Goal: Find contact information: Find contact information

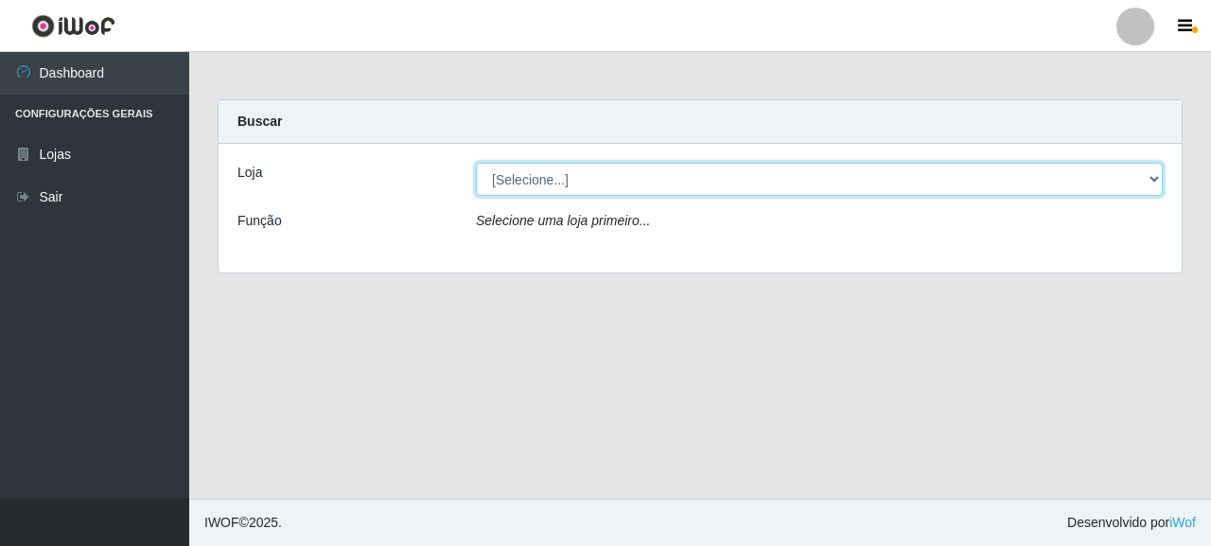
click at [591, 175] on select "[Selecione...] Supermercado Queiroz - [GEOGRAPHIC_DATA]" at bounding box center [819, 179] width 687 height 33
select select "496"
click at [476, 163] on select "[Selecione...] Supermercado Queiroz - [GEOGRAPHIC_DATA]" at bounding box center [819, 179] width 687 height 33
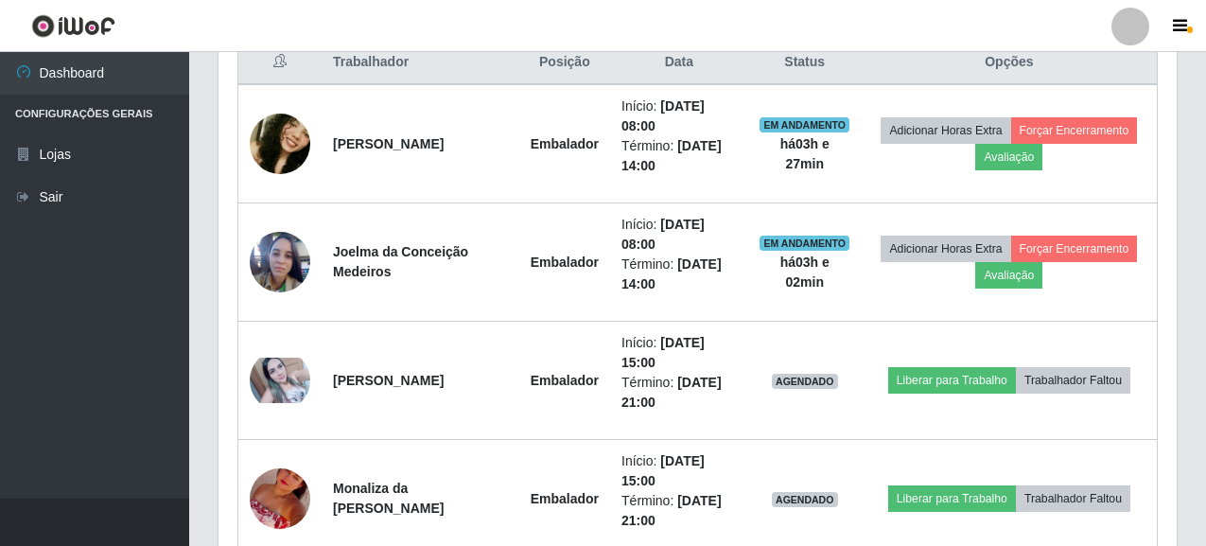
scroll to position [757, 0]
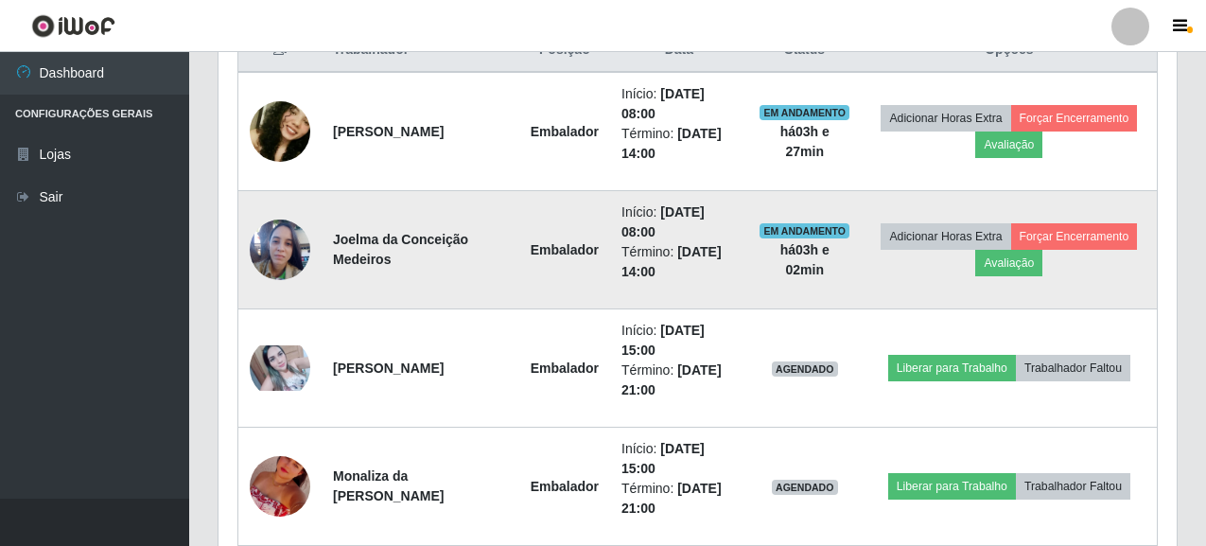
click at [287, 252] on img at bounding box center [280, 249] width 61 height 81
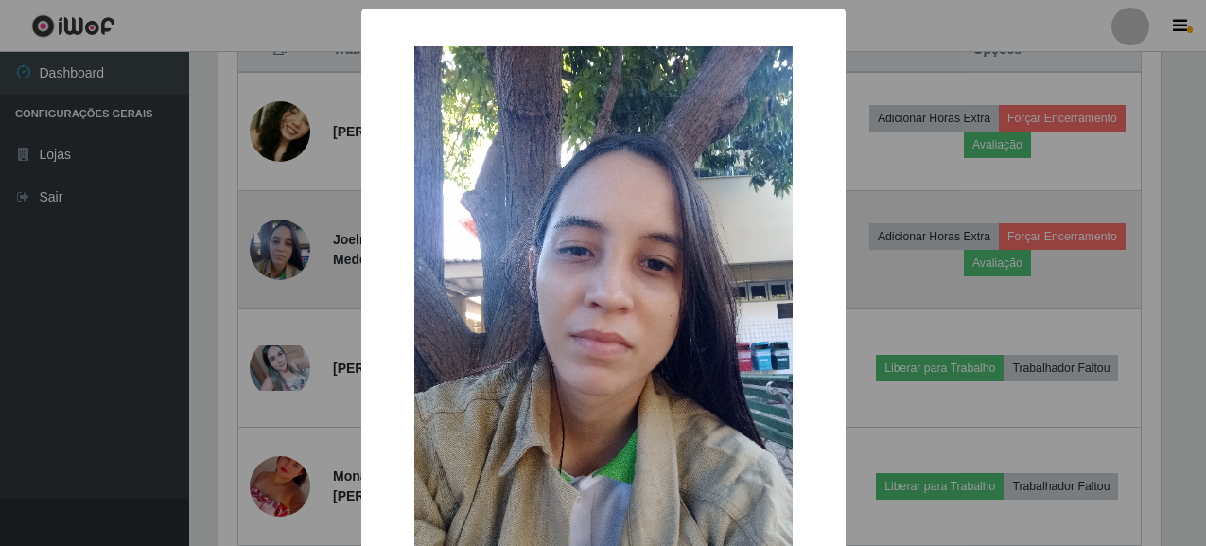
scroll to position [393, 947]
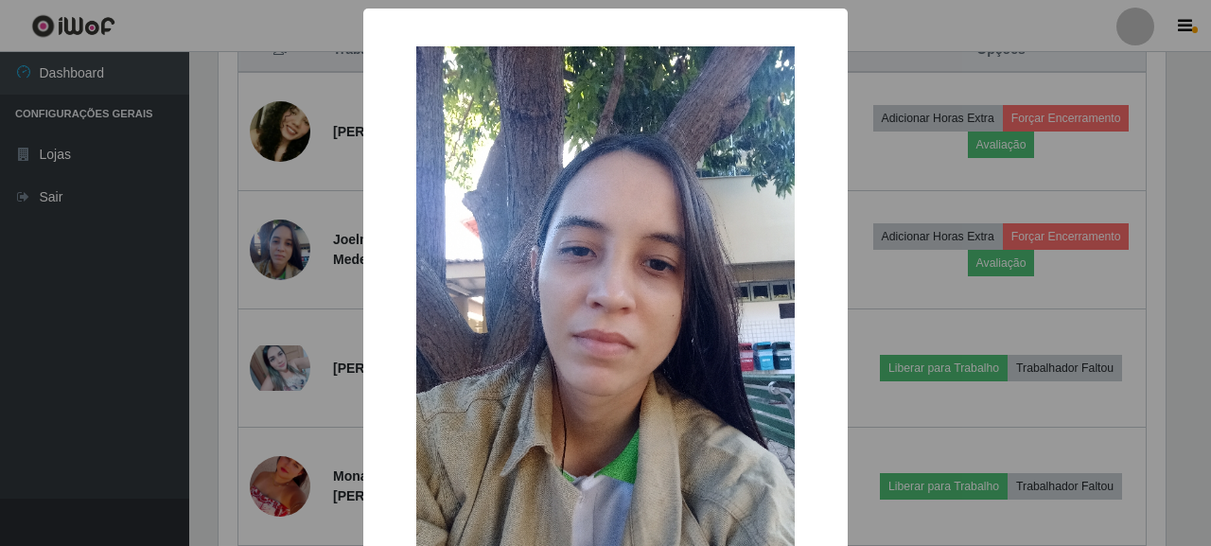
click at [215, 426] on div "× OK Cancel" at bounding box center [605, 273] width 1211 height 546
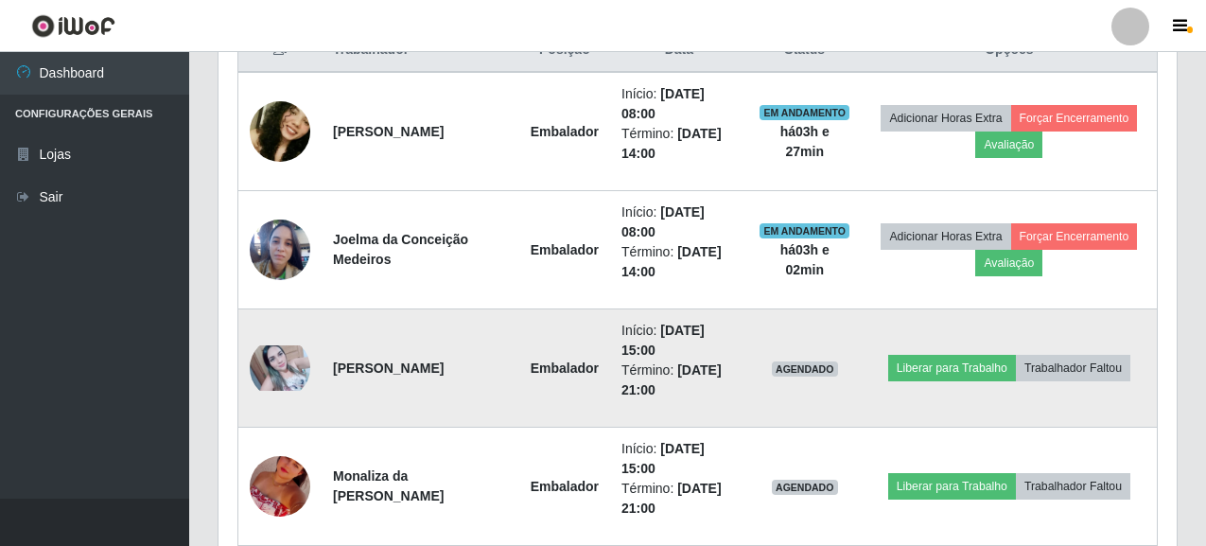
scroll to position [847, 0]
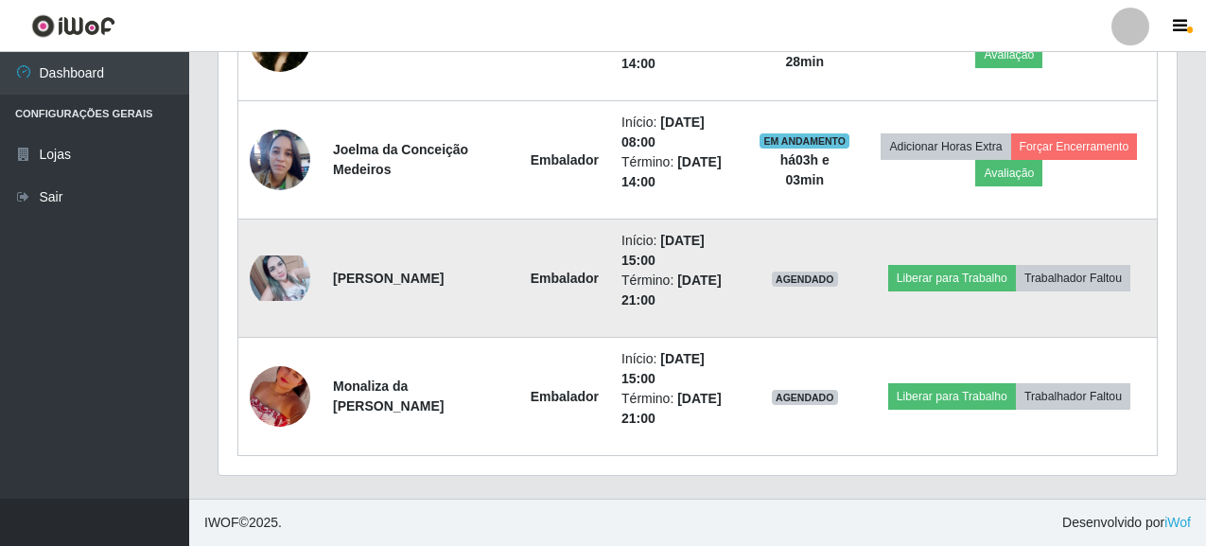
drag, startPoint x: 332, startPoint y: 268, endPoint x: 451, endPoint y: 285, distance: 120.4
click at [451, 285] on td "[PERSON_NAME]" at bounding box center [421, 279] width 198 height 118
copy strong "[PERSON_NAME]"
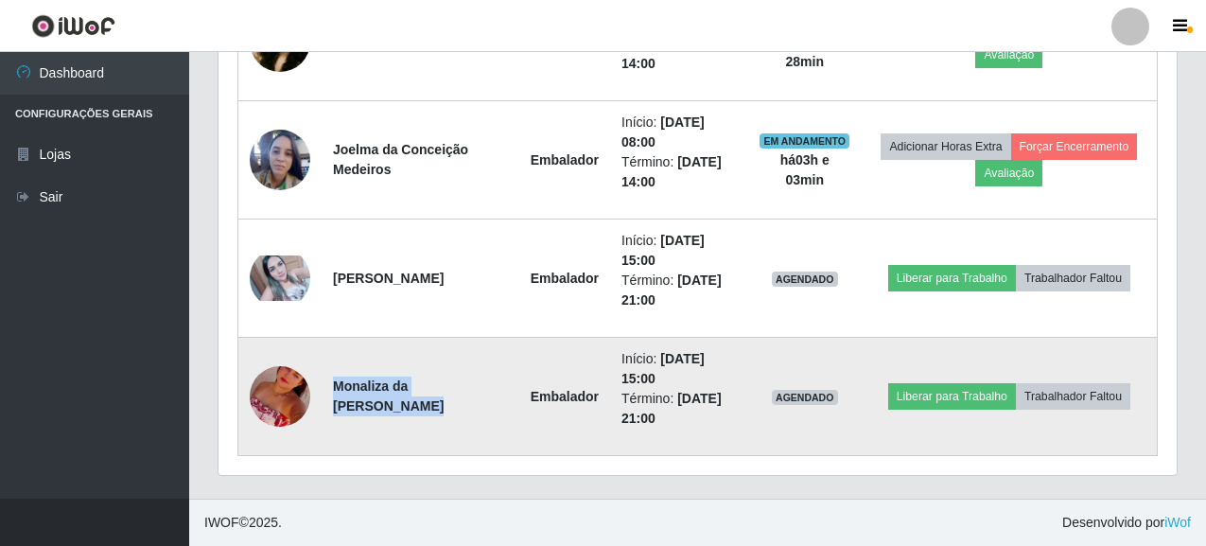
drag, startPoint x: 329, startPoint y: 396, endPoint x: 489, endPoint y: 386, distance: 160.2
click at [489, 386] on td "Monaliza da [PERSON_NAME]" at bounding box center [421, 397] width 198 height 118
copy strong "Monaliza da [PERSON_NAME]"
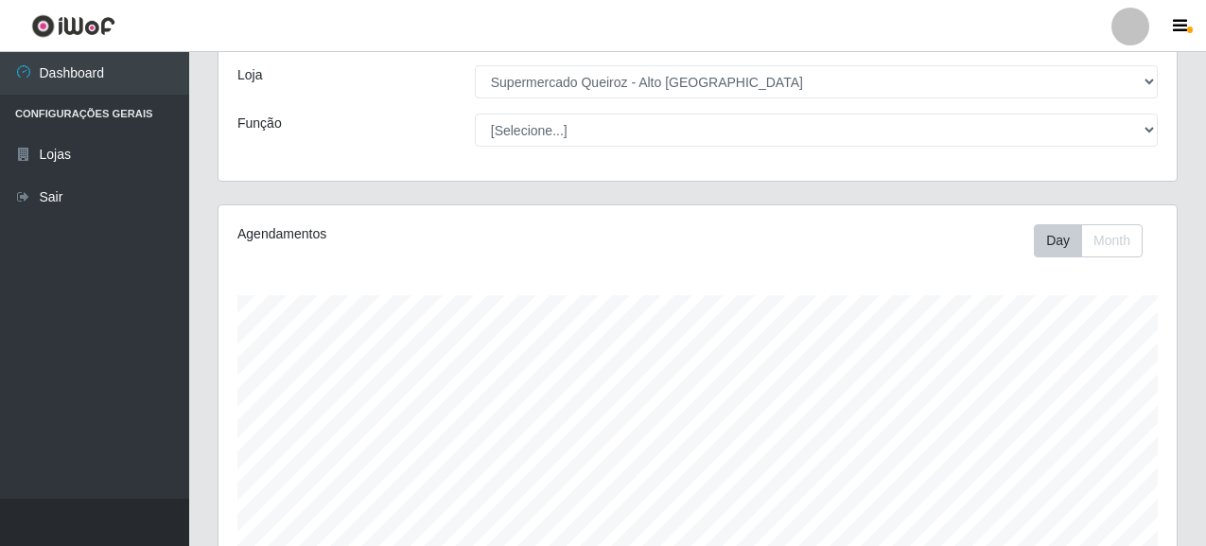
scroll to position [90, 0]
